Goal: Task Accomplishment & Management: Manage account settings

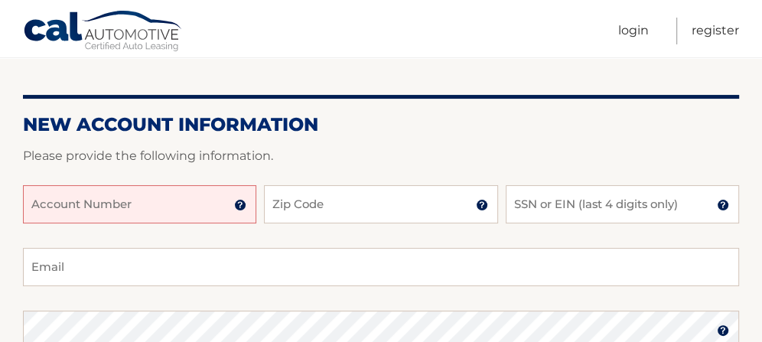
scroll to position [145, 0]
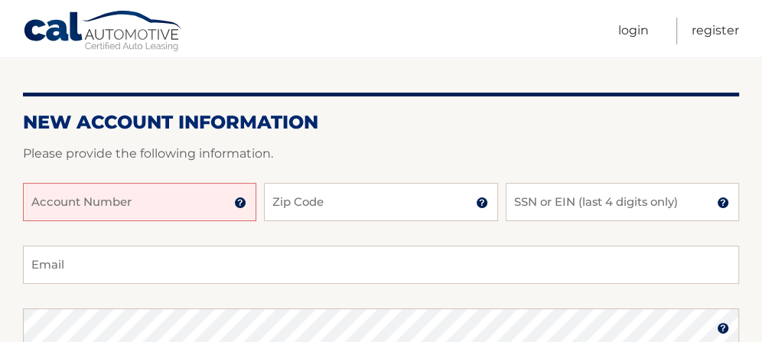
click at [177, 204] on input "Account Number" at bounding box center [139, 202] width 233 height 38
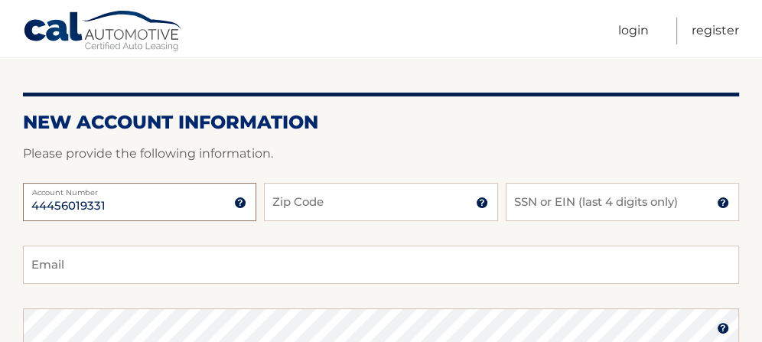
type input "44456019331"
click at [365, 200] on input "Zip Code" at bounding box center [380, 202] width 233 height 38
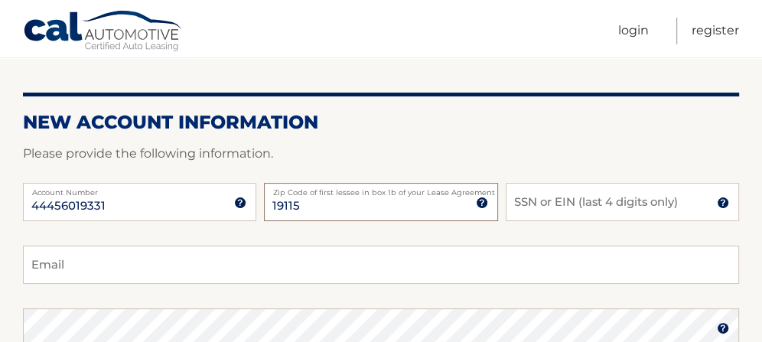
type input "19115"
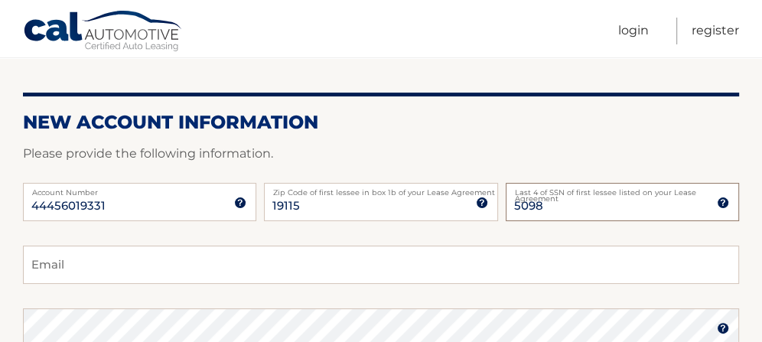
type input "5098"
click at [174, 264] on input "Email" at bounding box center [381, 264] width 716 height 38
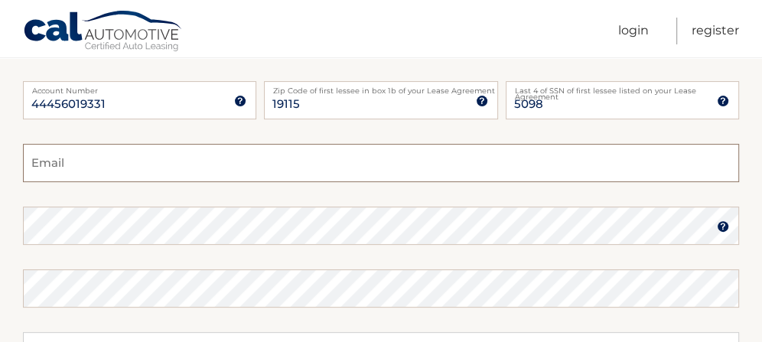
scroll to position [252, 0]
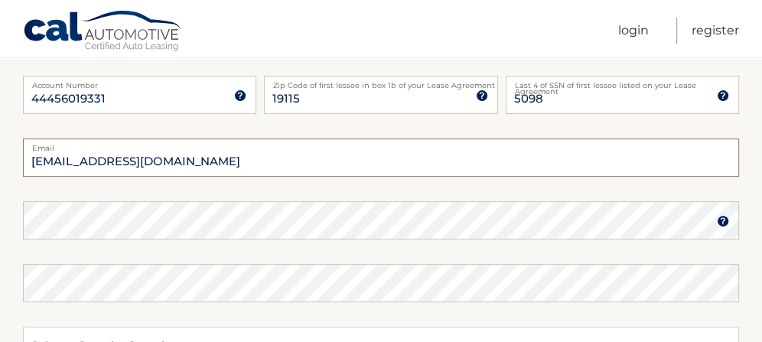
type input "dg9947@gmail.com"
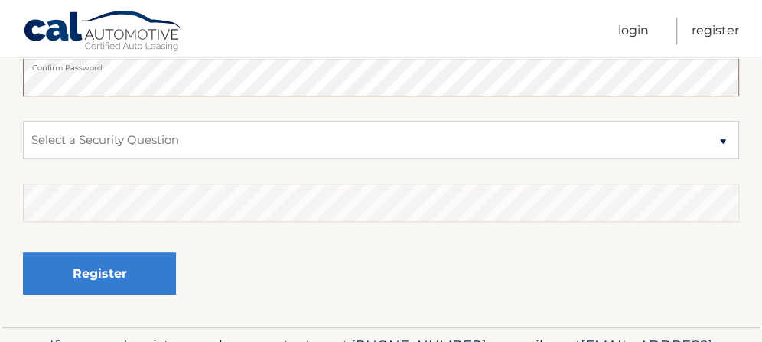
scroll to position [442, 0]
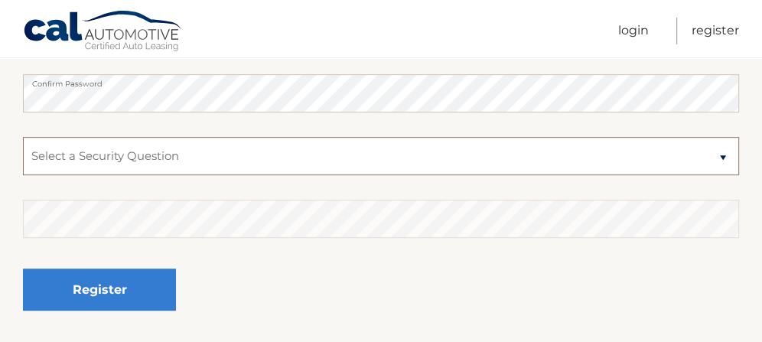
click at [727, 154] on select "Select a Security Question What was the name of your elementary school? What is…" at bounding box center [381, 156] width 716 height 38
select select "2"
click at [23, 137] on select "Select a Security Question What was the name of your elementary school? What is…" at bounding box center [381, 156] width 716 height 38
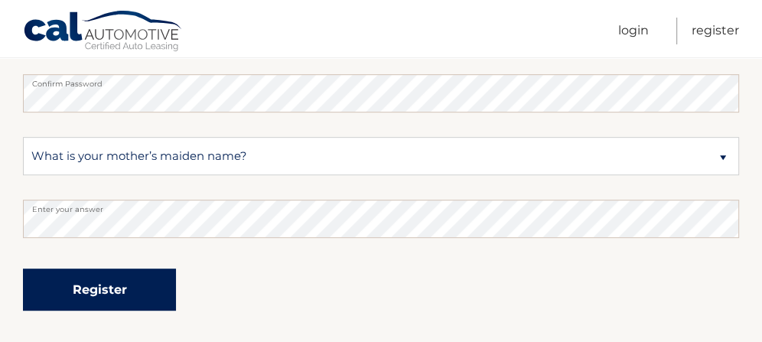
click at [109, 291] on button "Register" at bounding box center [99, 289] width 153 height 42
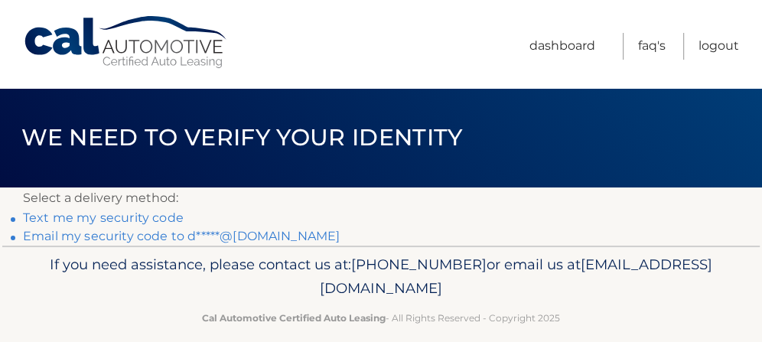
click at [93, 214] on link "Text me my security code" at bounding box center [103, 217] width 161 height 15
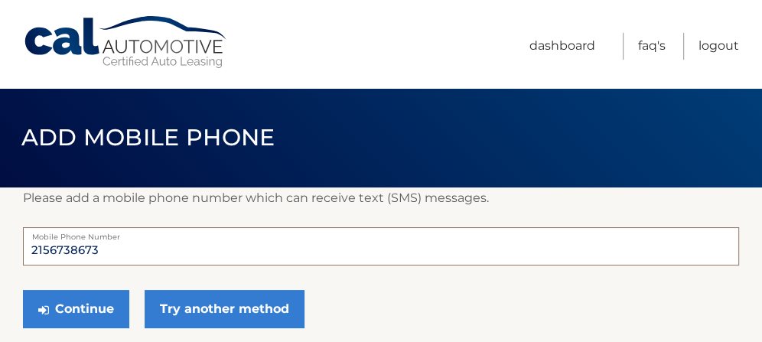
click at [112, 249] on input "2156738673" at bounding box center [381, 246] width 716 height 38
type input "2"
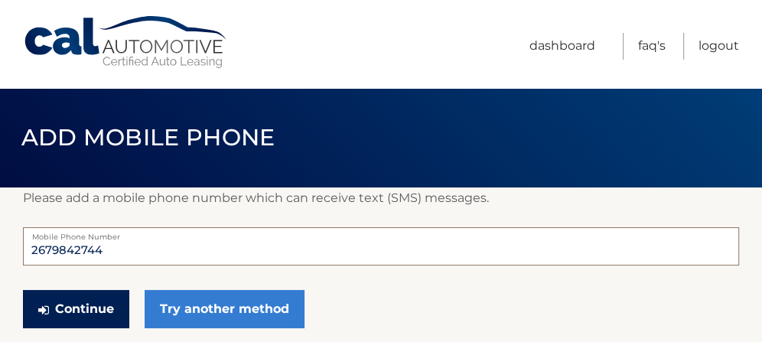
type input "2679842744"
click at [70, 311] on button "Continue" at bounding box center [76, 309] width 106 height 38
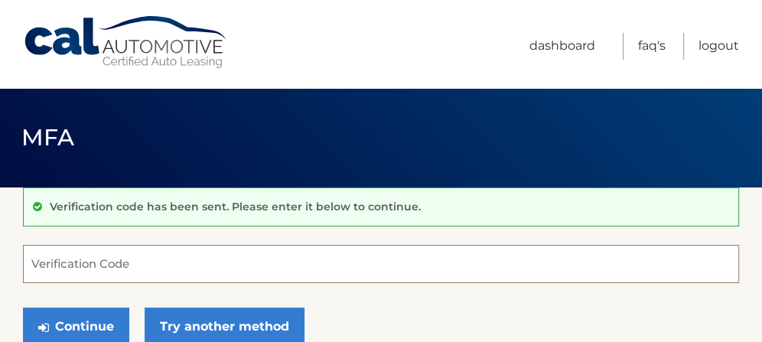
click at [78, 257] on input "Verification Code" at bounding box center [381, 264] width 716 height 38
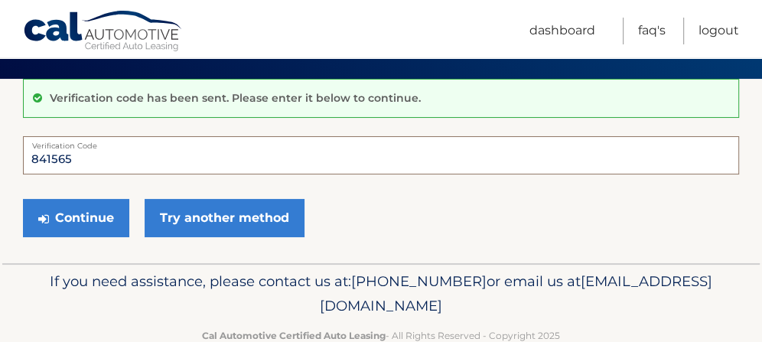
scroll to position [112, 0]
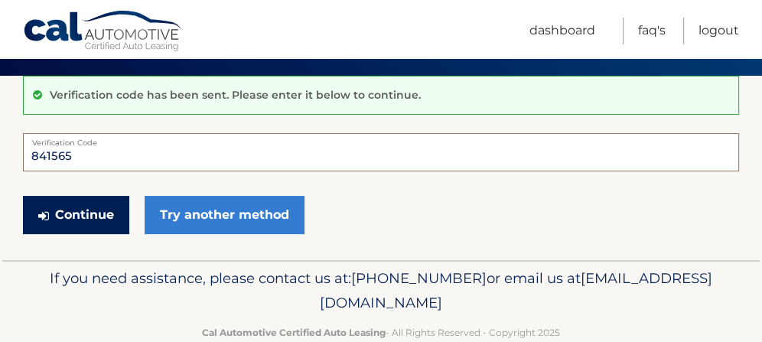
type input "841565"
click at [79, 215] on button "Continue" at bounding box center [76, 215] width 106 height 38
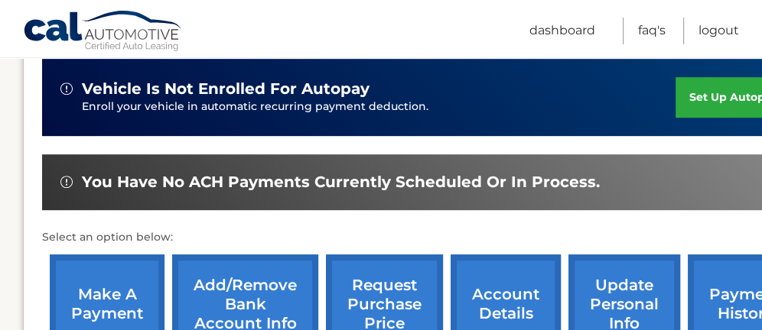
scroll to position [449, 0]
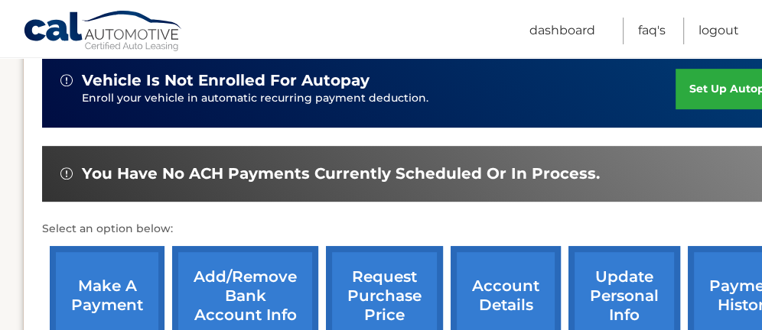
click at [729, 86] on link "set up autopay" at bounding box center [733, 89] width 116 height 41
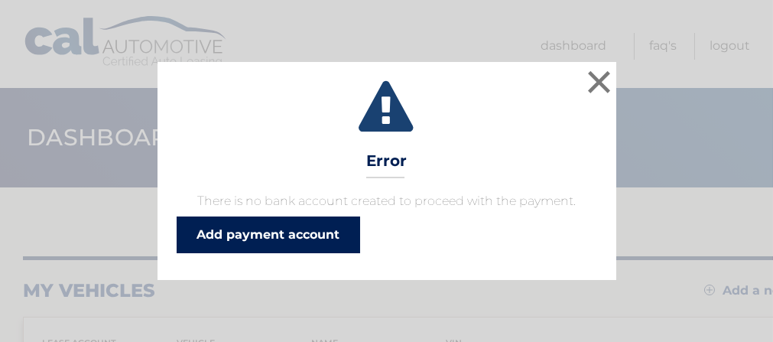
click at [266, 235] on link "Add payment account" at bounding box center [268, 234] width 183 height 37
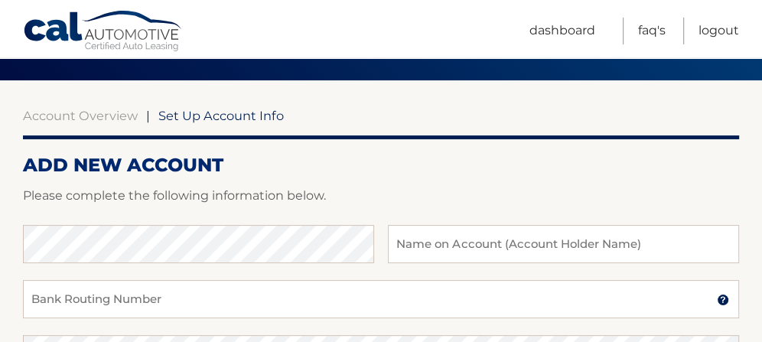
scroll to position [133, 0]
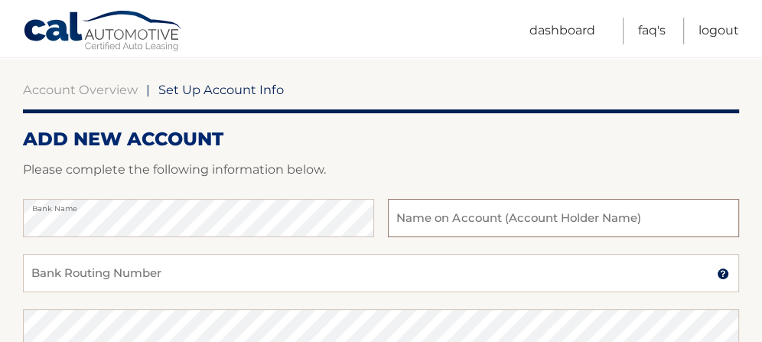
click at [456, 209] on input "text" at bounding box center [563, 218] width 351 height 38
type input "[PERSON_NAME]"
click at [230, 271] on input "Bank Routing Number" at bounding box center [381, 273] width 716 height 38
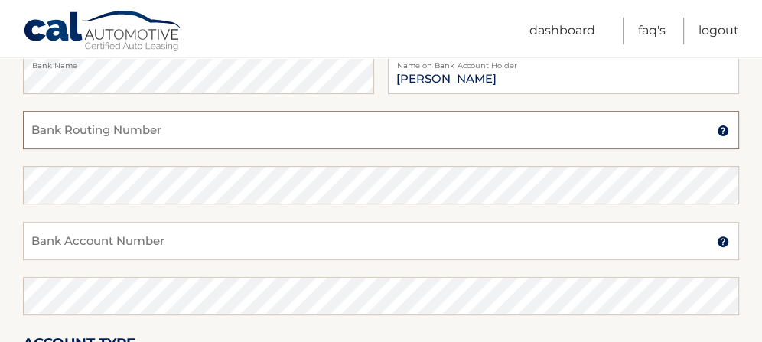
scroll to position [277, 0]
type input "036076150"
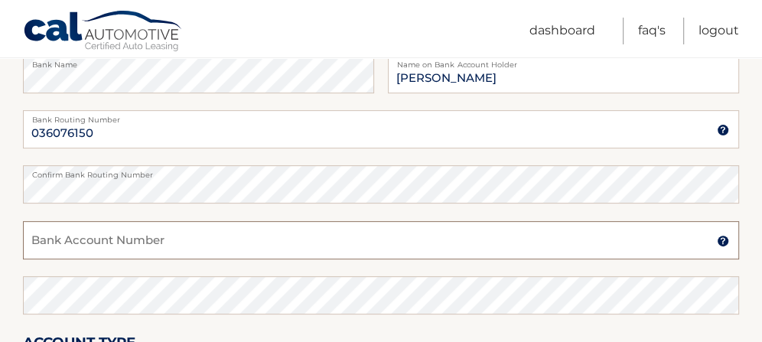
click at [140, 239] on input "Bank Account Number" at bounding box center [381, 240] width 716 height 38
type input "6401535362"
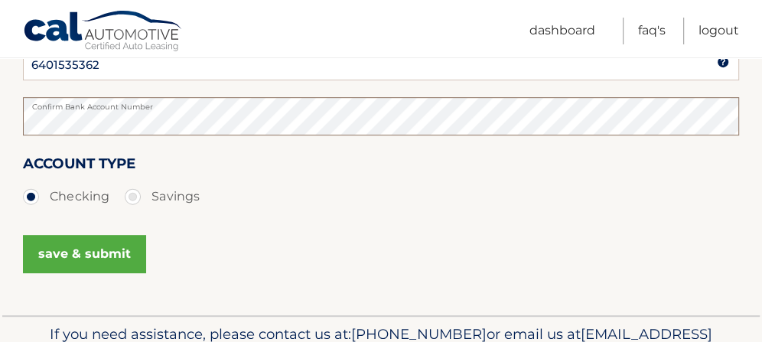
scroll to position [465, 0]
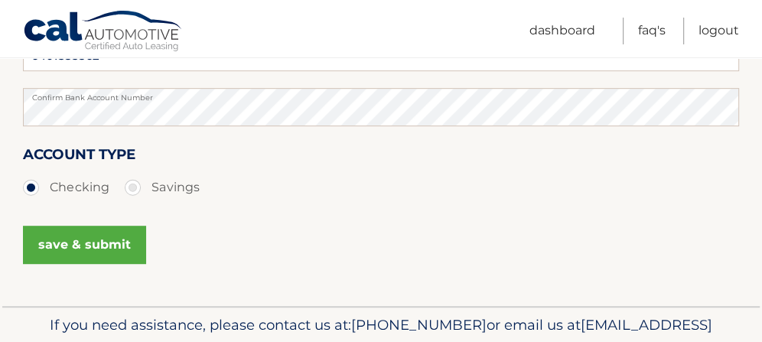
click at [86, 248] on button "save & submit" at bounding box center [84, 245] width 123 height 38
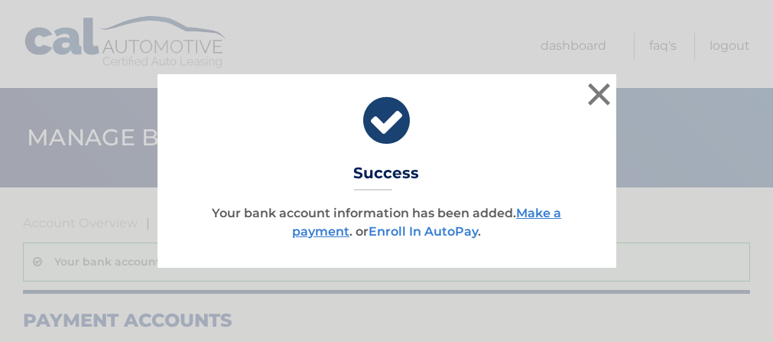
click at [421, 235] on link "Enroll In AutoPay" at bounding box center [423, 231] width 109 height 15
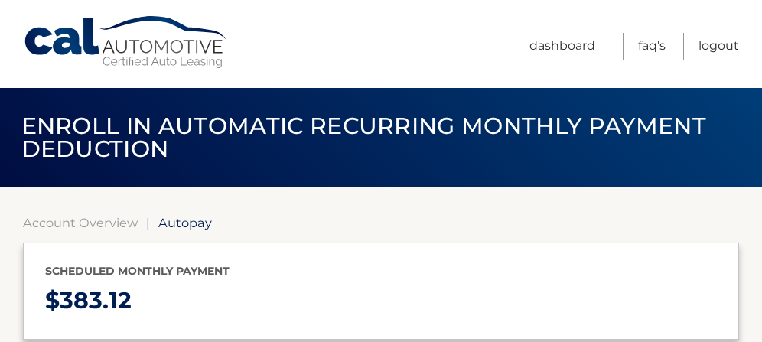
select select "MWFjNGU4NzEtN2JkNy00YWUxLThlMWYtNmEwNDc1YTNiMmNj"
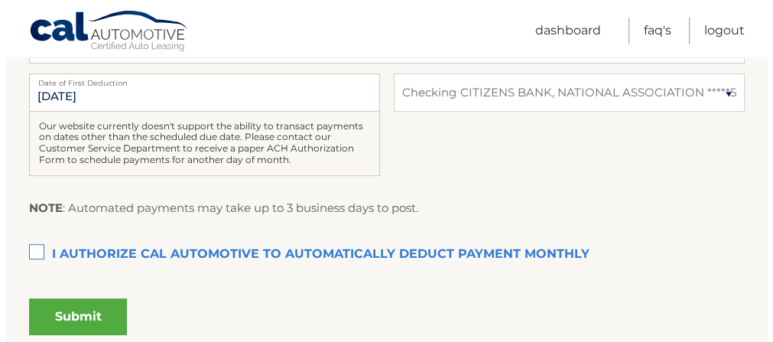
scroll to position [415, 0]
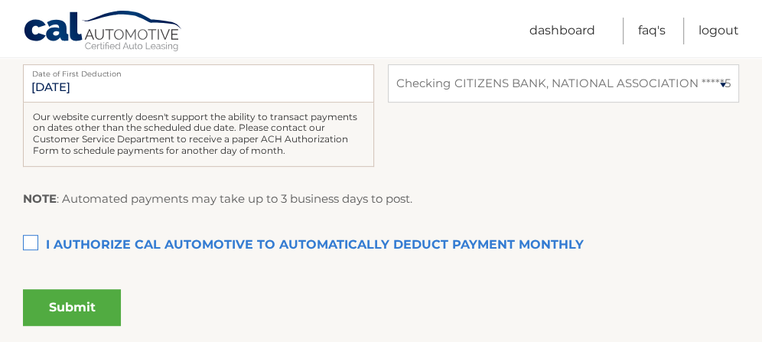
click at [30, 241] on label "I authorize cal automotive to automatically deduct payment monthly This checkbo…" at bounding box center [381, 245] width 716 height 31
click at [0, 0] on input "I authorize cal automotive to automatically deduct payment monthly This checkbo…" at bounding box center [0, 0] width 0 height 0
click at [87, 308] on button "Submit" at bounding box center [72, 307] width 98 height 37
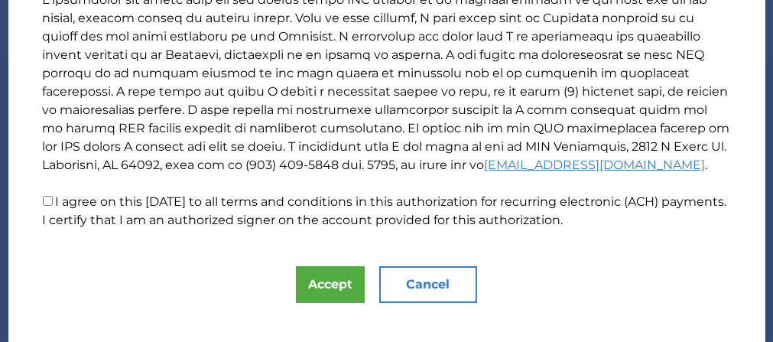
scroll to position [360, 0]
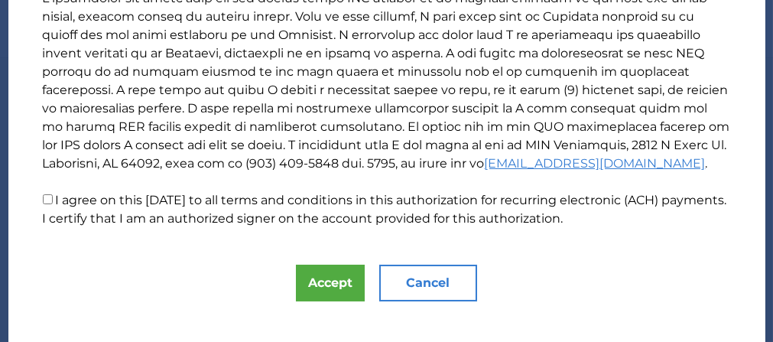
click at [49, 200] on input "I agree on this 10/01/2025 to all terms and conditions in this authorization fo…" at bounding box center [48, 199] width 10 height 10
checkbox input "true"
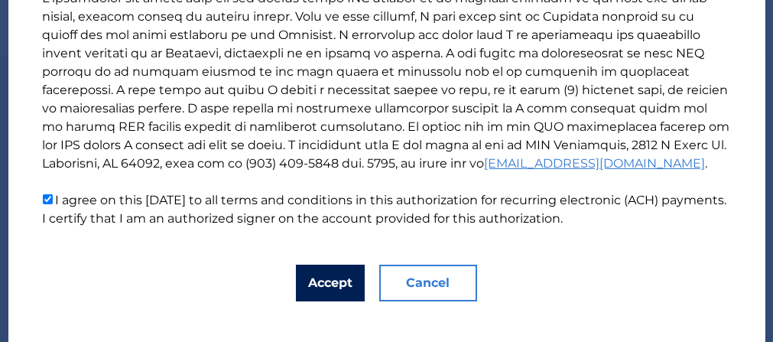
click at [330, 285] on button "Accept" at bounding box center [330, 283] width 69 height 37
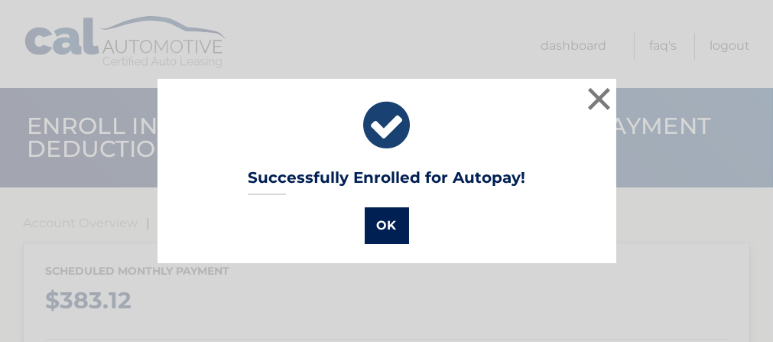
click at [382, 232] on button "OK" at bounding box center [387, 225] width 44 height 37
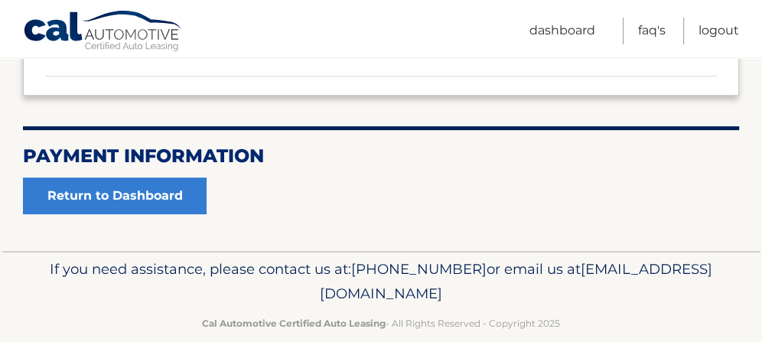
scroll to position [338, 0]
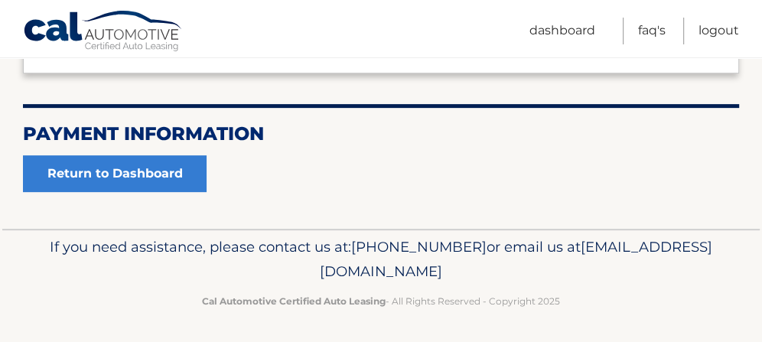
click at [119, 170] on link "Return to Dashboard" at bounding box center [114, 173] width 183 height 37
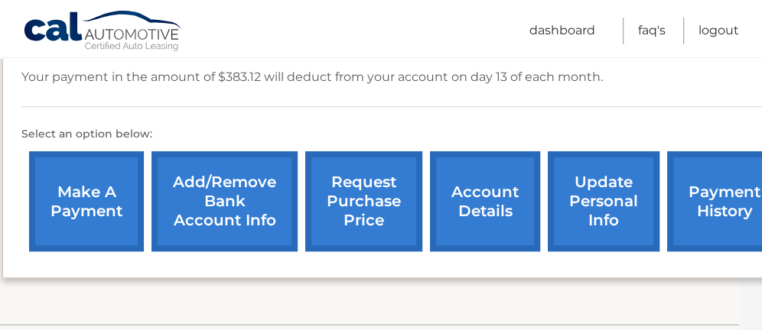
scroll to position [486, 63]
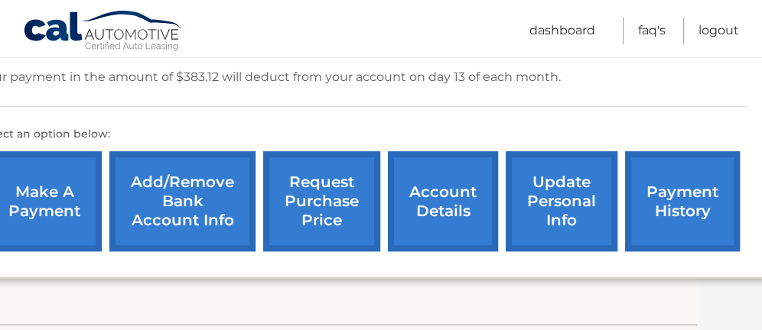
click at [563, 197] on link "update personal info" at bounding box center [561, 201] width 112 height 100
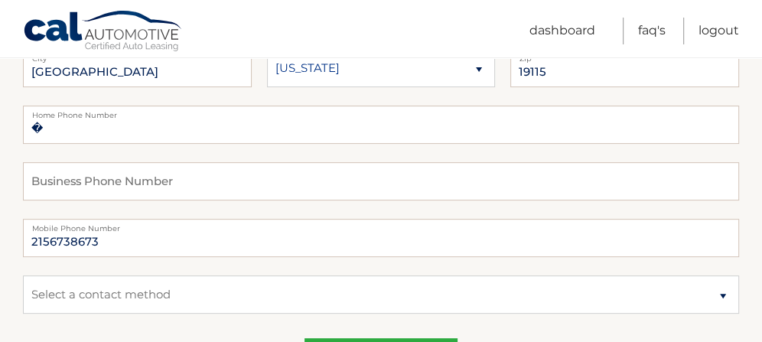
scroll to position [307, 0]
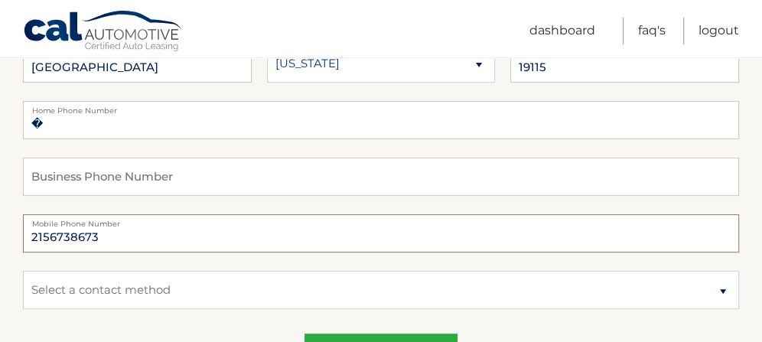
click at [122, 238] on input "2156738673" at bounding box center [381, 233] width 716 height 38
type input "2"
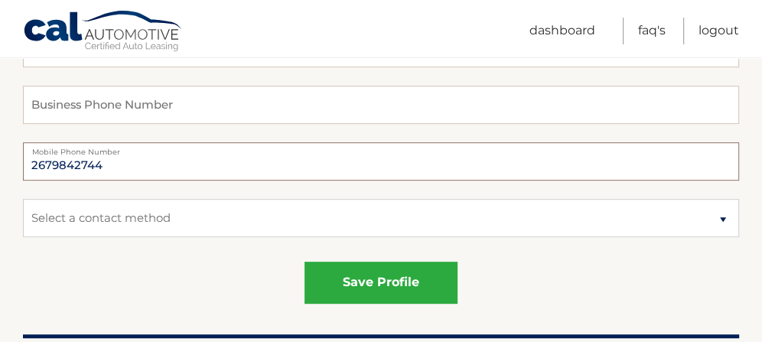
scroll to position [381, 0]
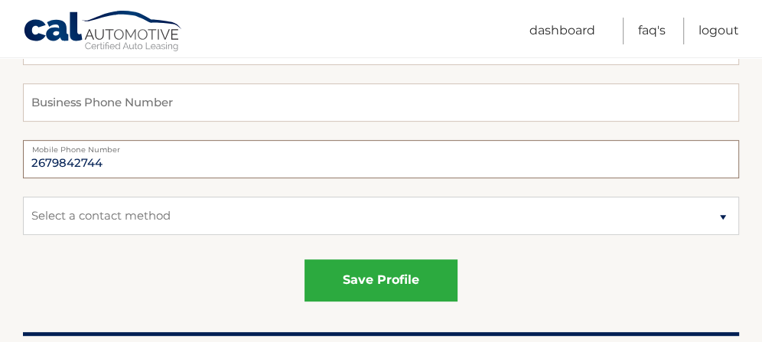
type input "2679842744"
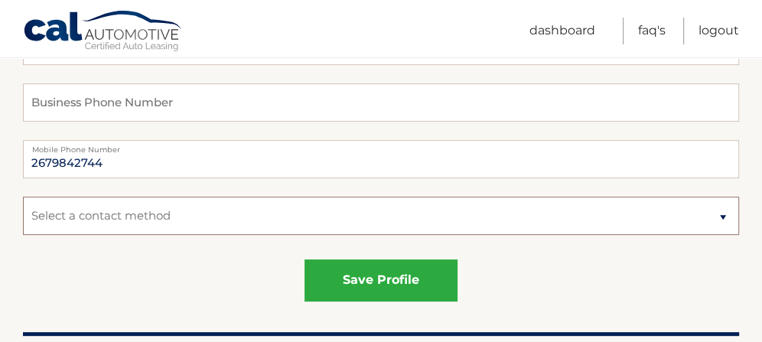
click at [725, 219] on select "Select a contact method Mobile Home" at bounding box center [381, 215] width 716 height 38
select select "1"
click at [23, 196] on select "Select a contact method Mobile Home" at bounding box center [381, 215] width 716 height 38
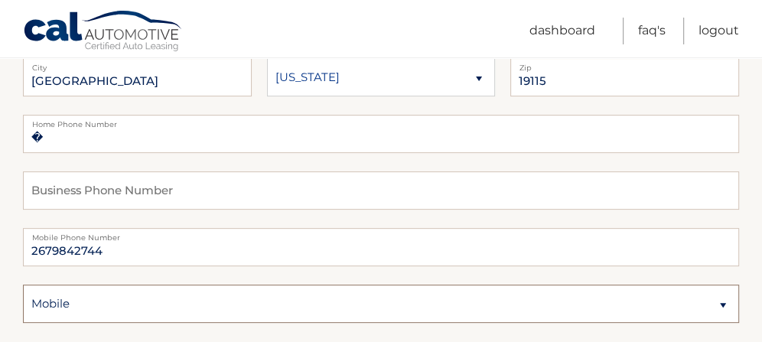
scroll to position [294, 0]
click at [37, 138] on input "�" at bounding box center [381, 133] width 716 height 38
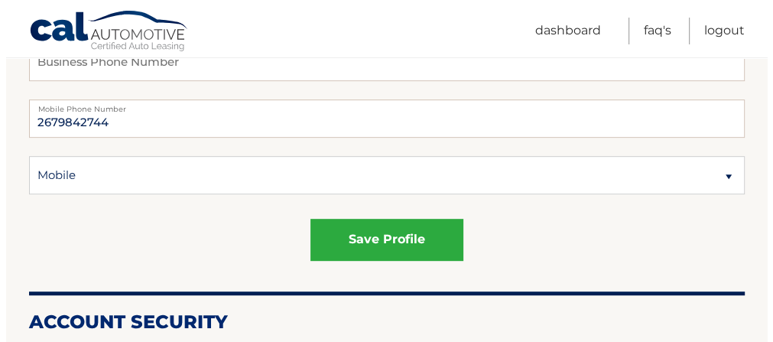
scroll to position [419, 0]
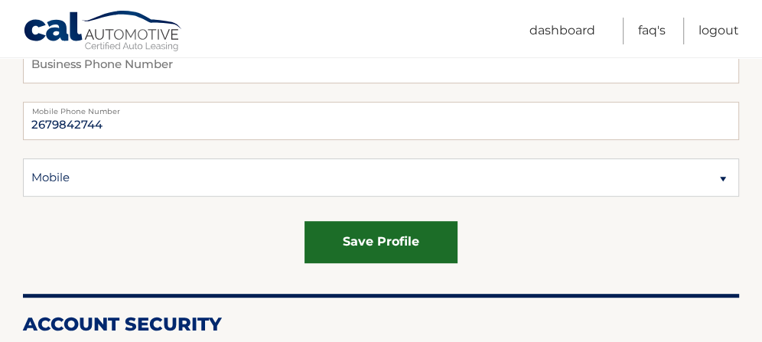
click at [340, 249] on button "save profile" at bounding box center [380, 242] width 153 height 42
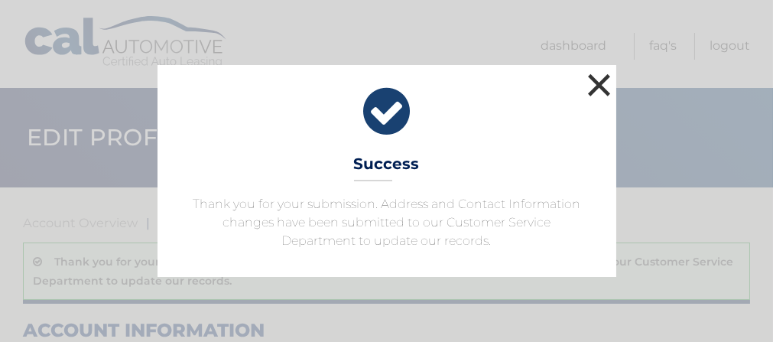
click at [607, 94] on button "×" at bounding box center [599, 85] width 31 height 31
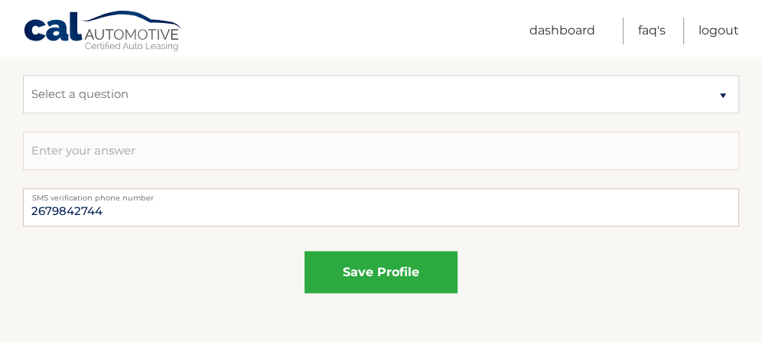
scroll to position [1197, 0]
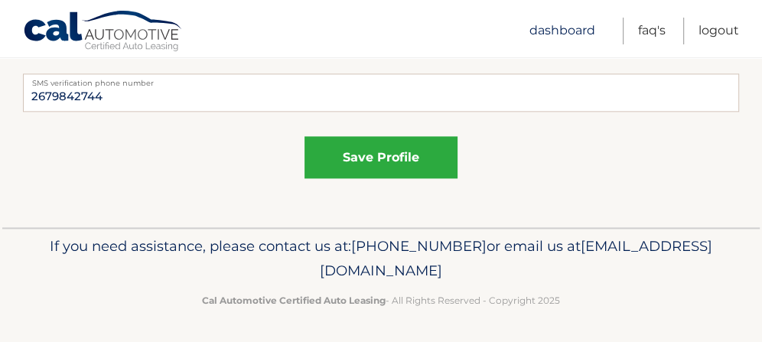
click at [563, 34] on link "Dashboard" at bounding box center [562, 31] width 66 height 27
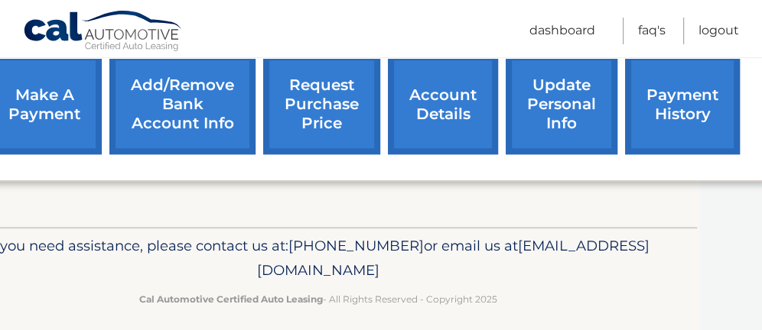
scroll to position [574, 63]
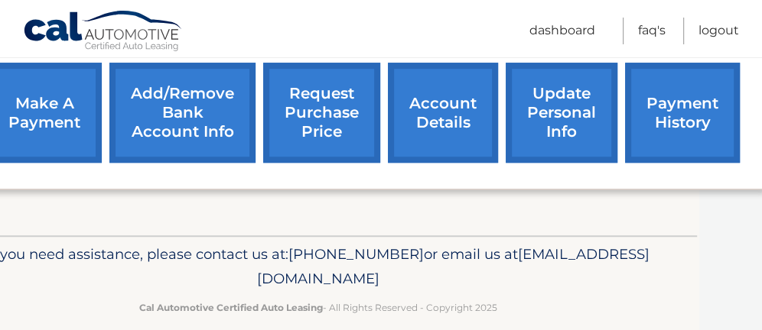
click at [677, 128] on link "payment history" at bounding box center [682, 113] width 115 height 100
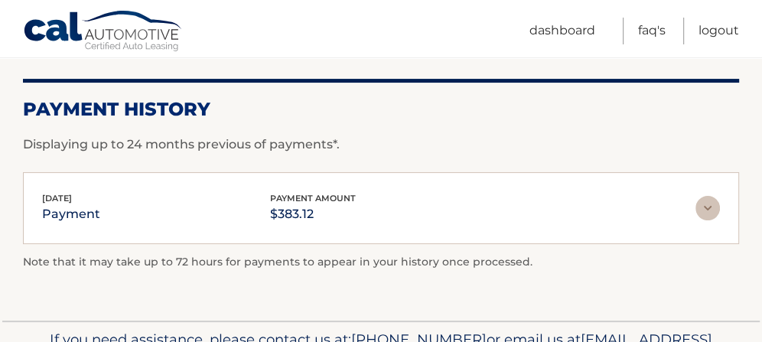
scroll to position [202, 0]
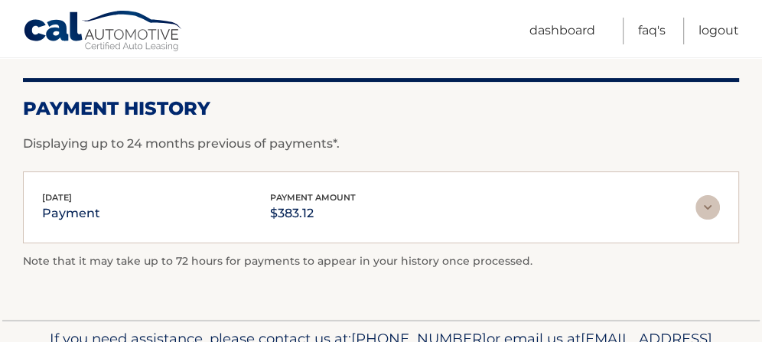
click at [710, 207] on img at bounding box center [707, 207] width 24 height 24
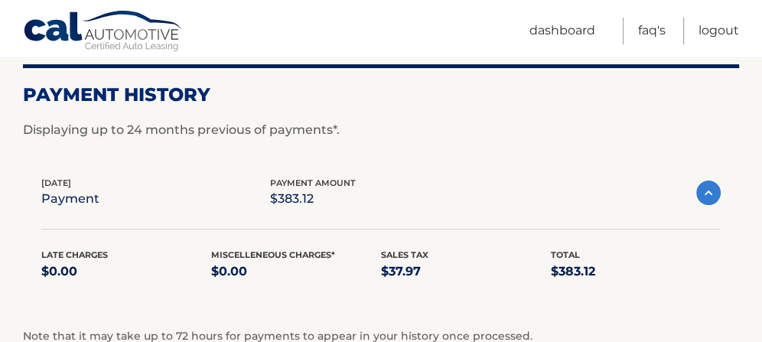
scroll to position [0, 0]
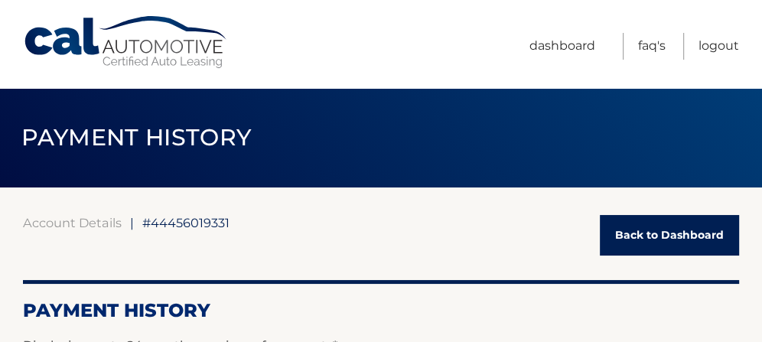
click at [568, 55] on link "Dashboard" at bounding box center [562, 46] width 66 height 27
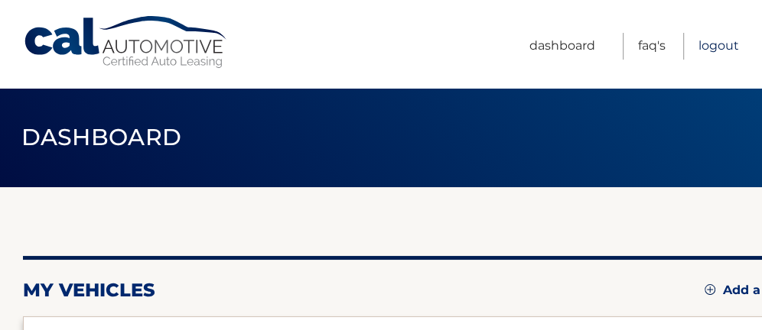
click at [719, 48] on link "Logout" at bounding box center [718, 46] width 41 height 27
